Goal: Task Accomplishment & Management: Use online tool/utility

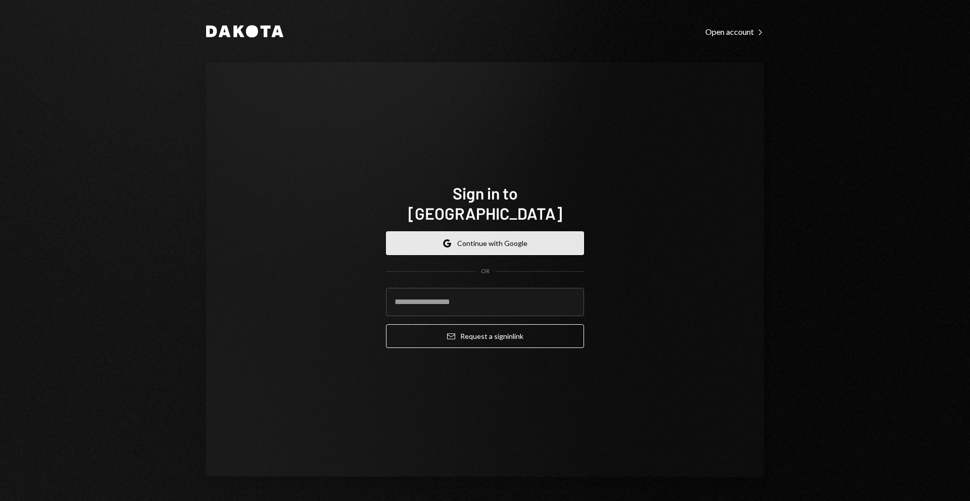
click at [457, 231] on button "Google Continue with Google" at bounding box center [485, 243] width 198 height 24
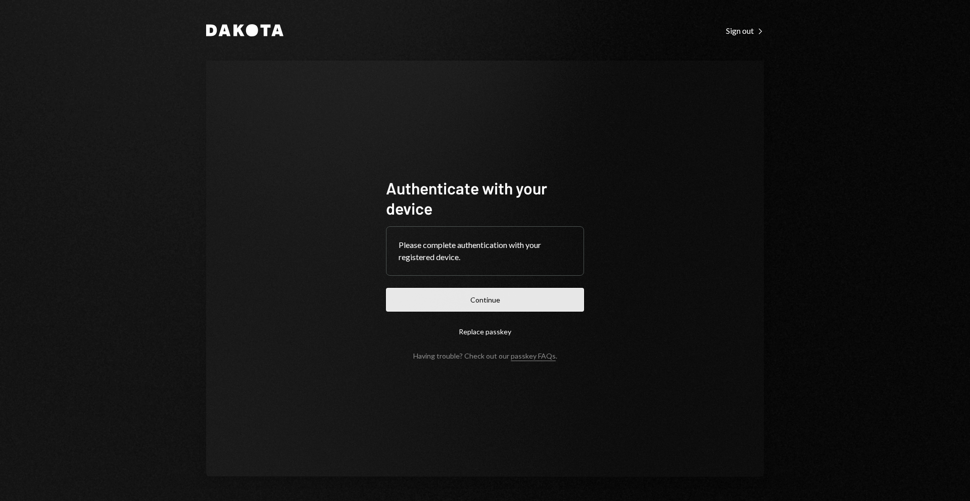
click at [520, 297] on button "Continue" at bounding box center [485, 300] width 198 height 24
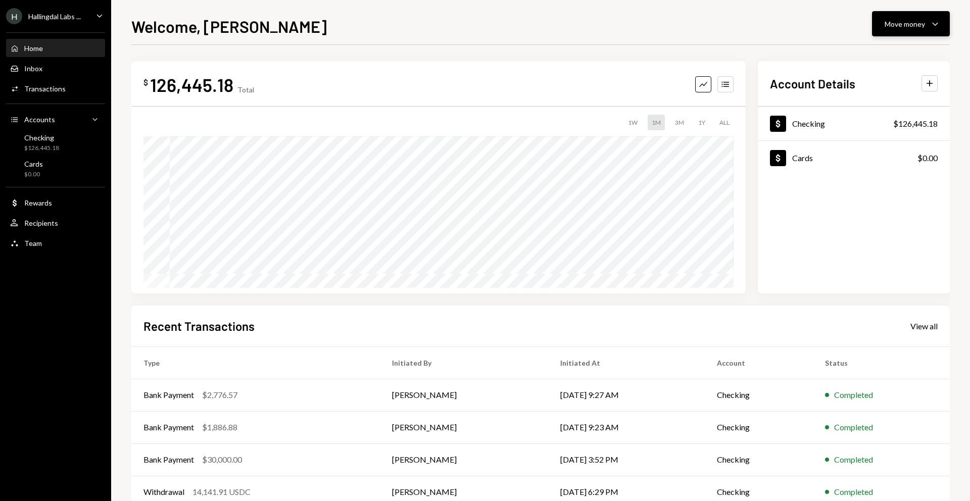
click at [905, 29] on button "Move money Caret Down" at bounding box center [911, 23] width 78 height 25
click at [885, 46] on div "Withdraw Send" at bounding box center [895, 54] width 101 height 23
